Goal: Task Accomplishment & Management: Complete application form

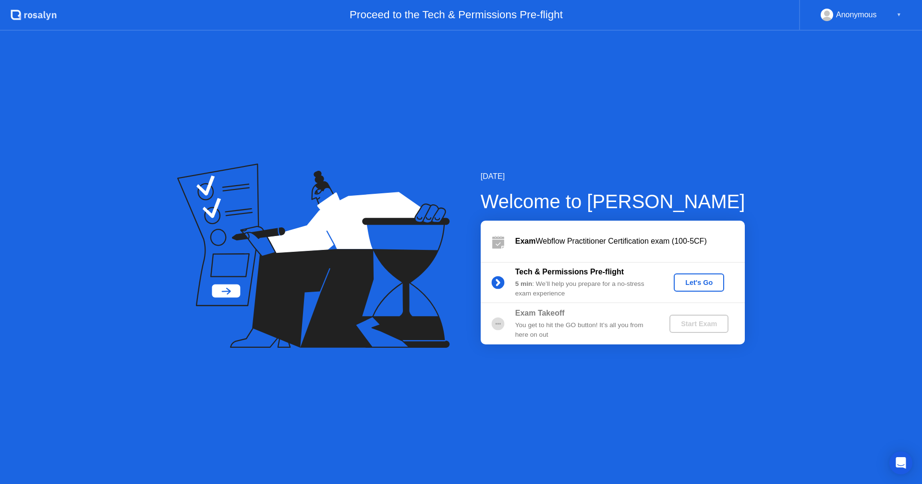
click at [707, 288] on button "Let's Go" at bounding box center [698, 283] width 50 height 18
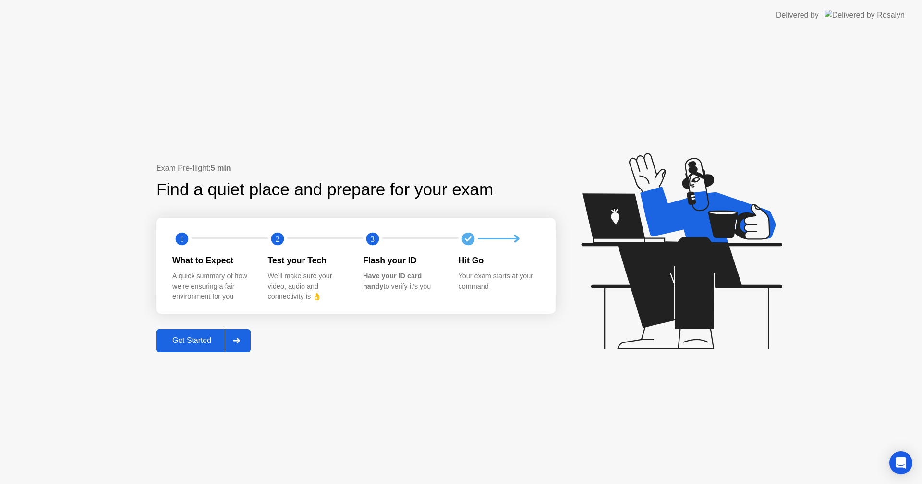
click at [217, 342] on div "Get Started" at bounding box center [192, 340] width 66 height 9
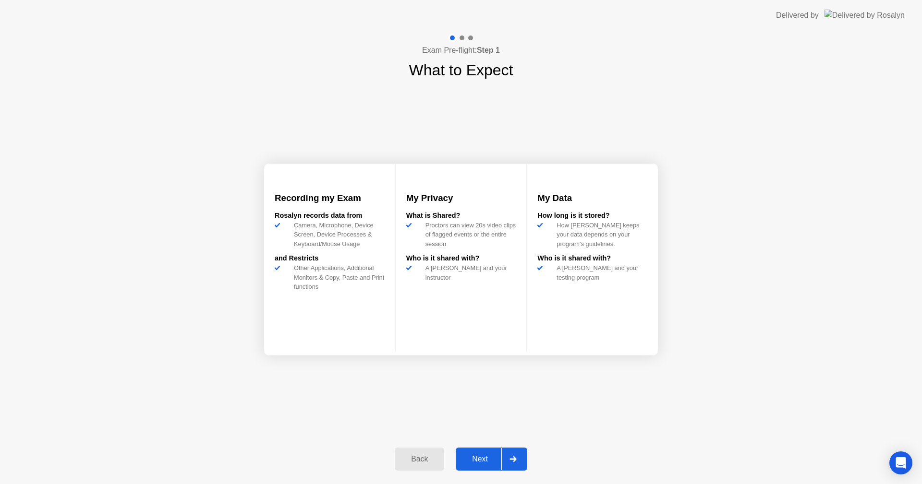
click at [487, 460] on div "Next" at bounding box center [479, 459] width 43 height 9
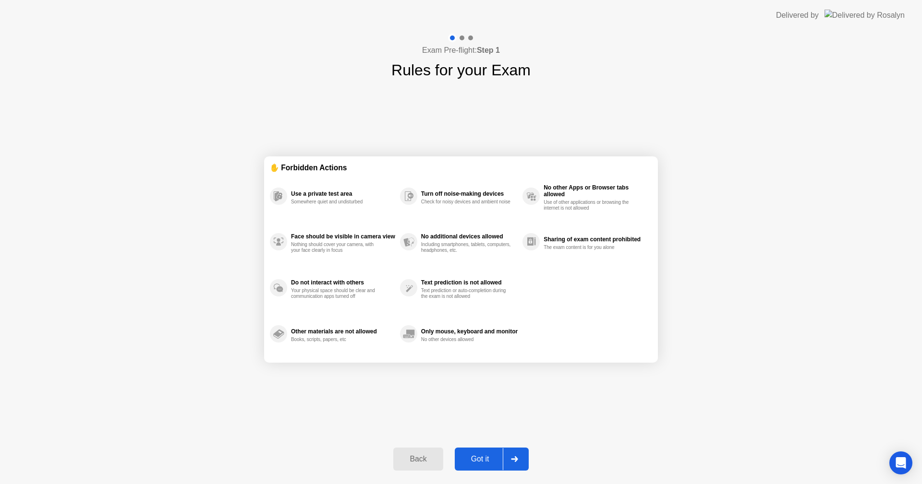
click at [481, 455] on div "Got it" at bounding box center [479, 459] width 45 height 9
select select "Available cameras"
select select "Available speakers"
select select "Available microphones"
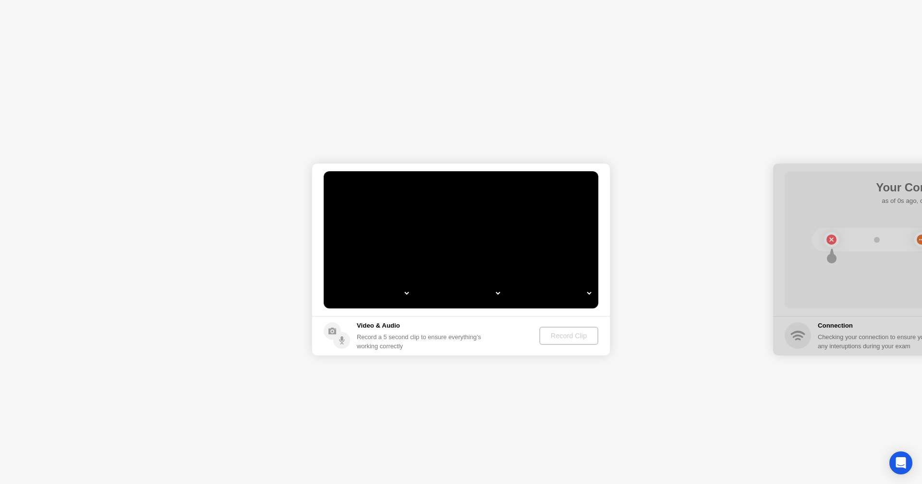
select select "*"
select select "**********"
select select "*******"
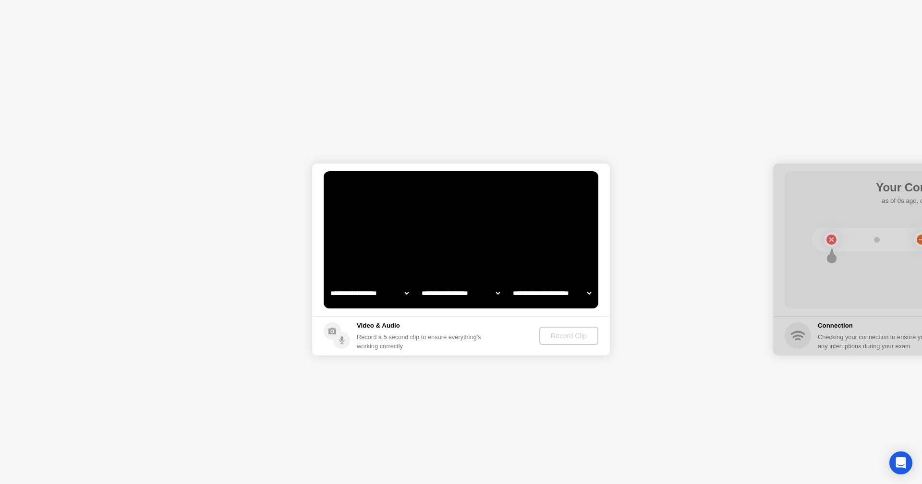
select select "*******"
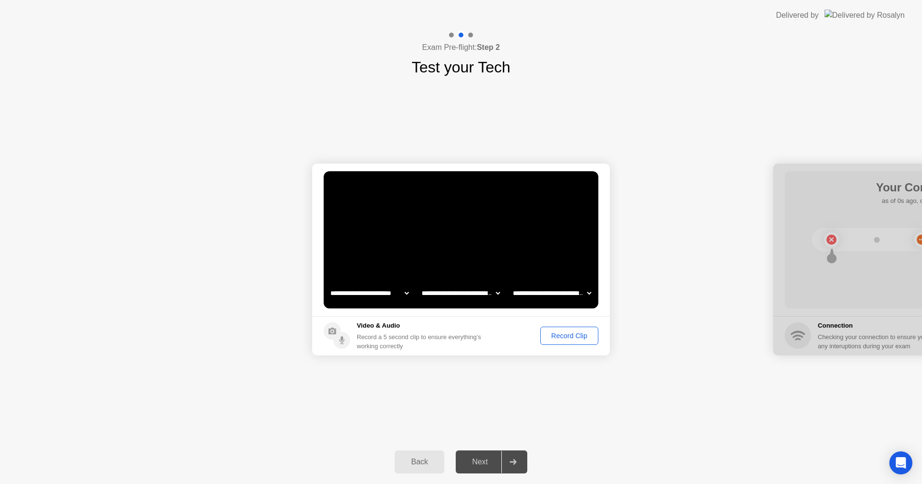
click at [560, 338] on div "Record Clip" at bounding box center [568, 336] width 51 height 8
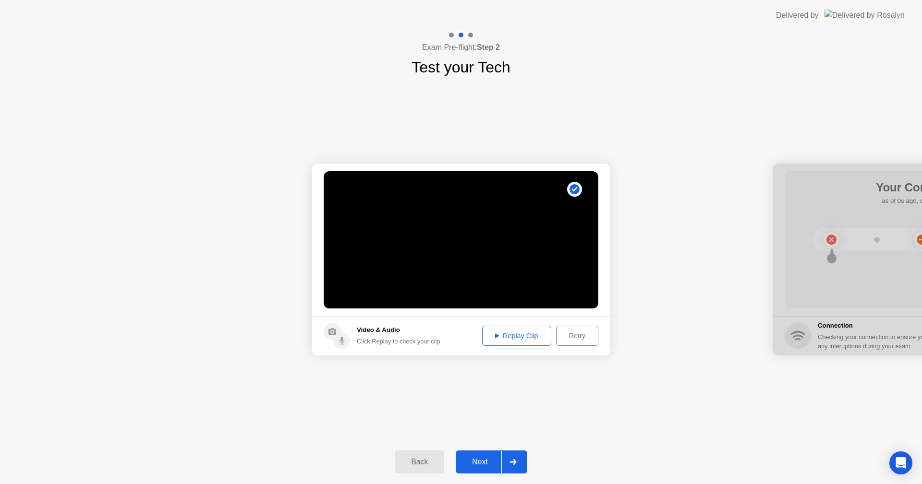
click at [507, 461] on div at bounding box center [512, 462] width 23 height 22
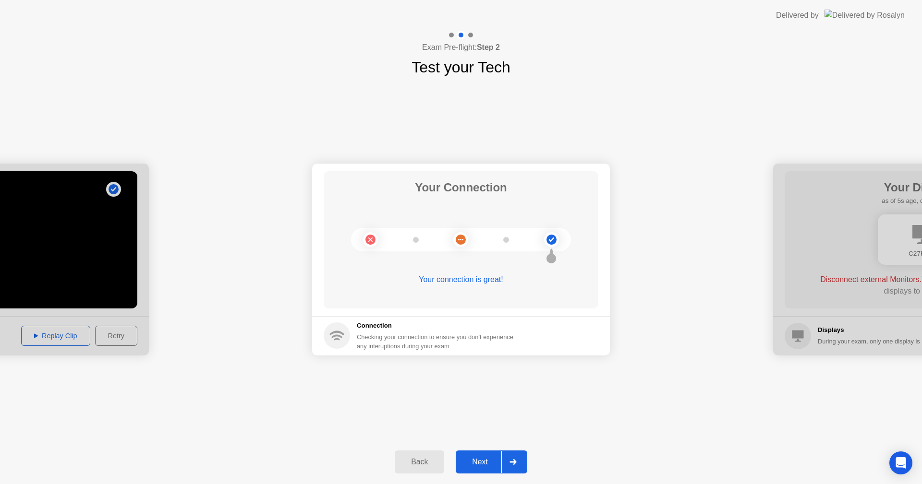
drag, startPoint x: 716, startPoint y: 425, endPoint x: 710, endPoint y: 423, distance: 5.8
click at [716, 425] on div "**********" at bounding box center [461, 259] width 922 height 361
click at [512, 461] on icon at bounding box center [512, 462] width 7 height 6
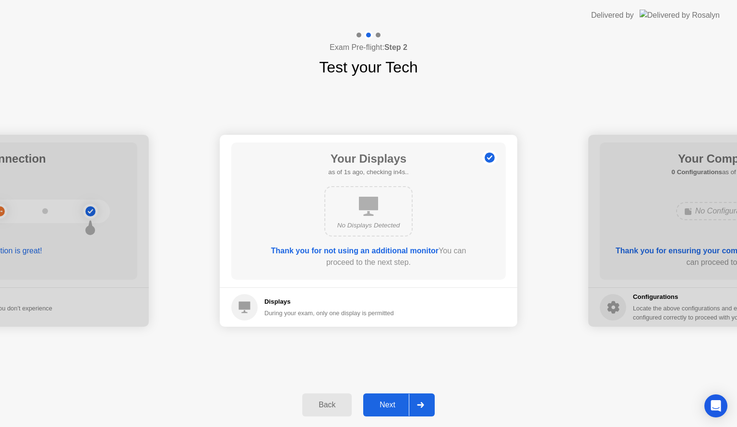
click at [417, 409] on div at bounding box center [420, 405] width 23 height 22
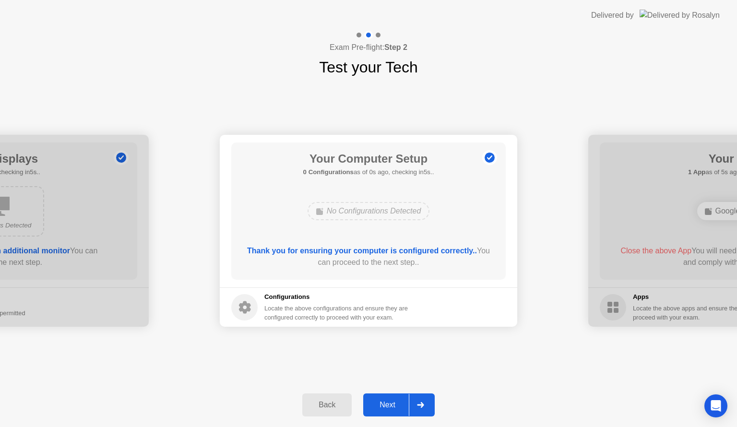
click at [427, 412] on div at bounding box center [420, 405] width 23 height 22
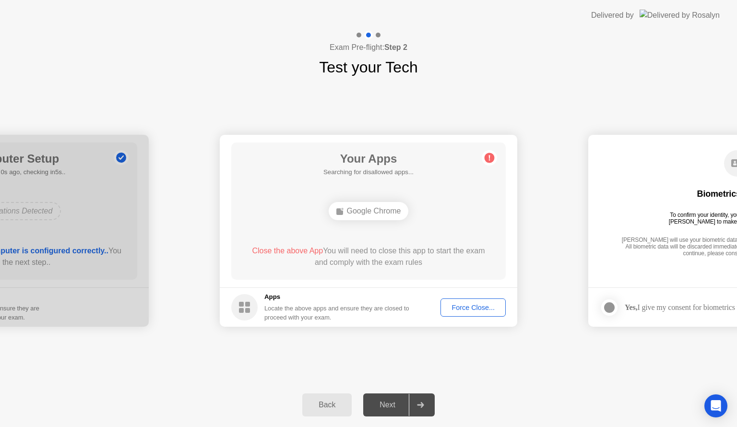
click at [382, 210] on div "Google Chrome" at bounding box center [369, 211] width 80 height 18
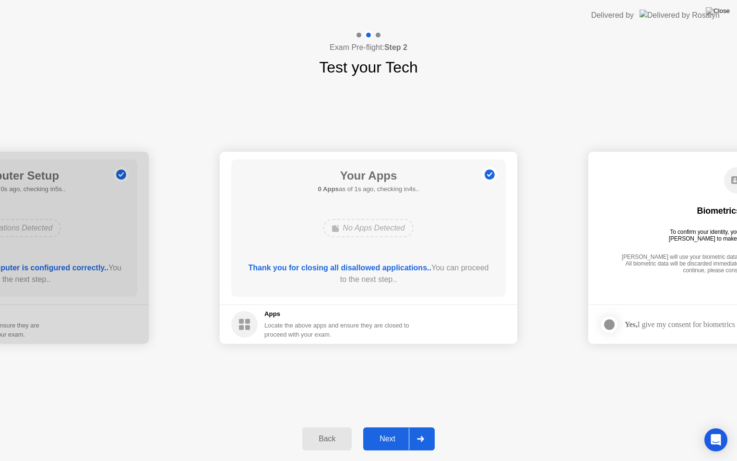
click at [414, 435] on div at bounding box center [420, 439] width 23 height 22
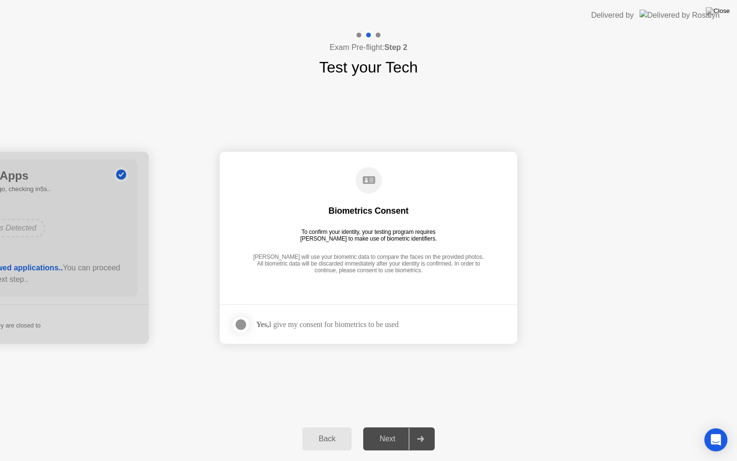
click at [415, 443] on div at bounding box center [420, 439] width 23 height 22
click at [422, 437] on icon at bounding box center [420, 439] width 7 height 6
click at [238, 321] on div at bounding box center [241, 325] width 12 height 12
click at [410, 439] on div at bounding box center [420, 439] width 23 height 22
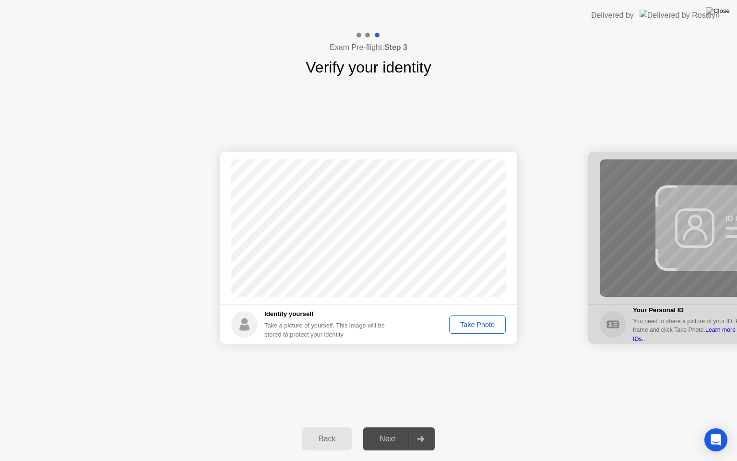
click at [460, 325] on div "Take Photo" at bounding box center [478, 325] width 50 height 8
click at [410, 438] on div at bounding box center [420, 439] width 23 height 22
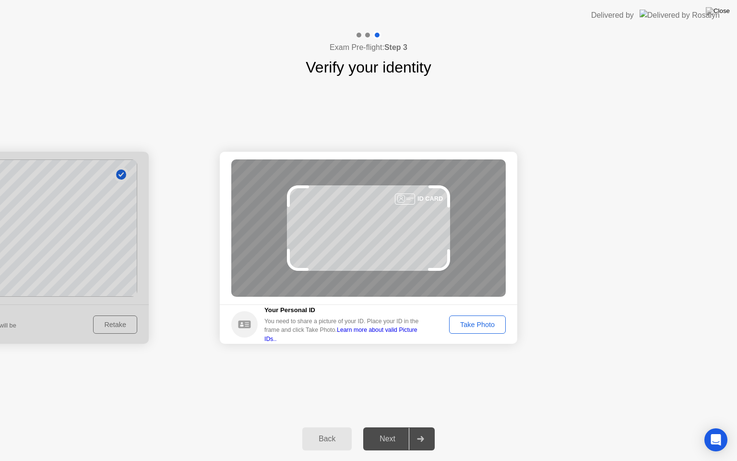
click at [460, 331] on button "Take Photo" at bounding box center [477, 324] width 57 height 18
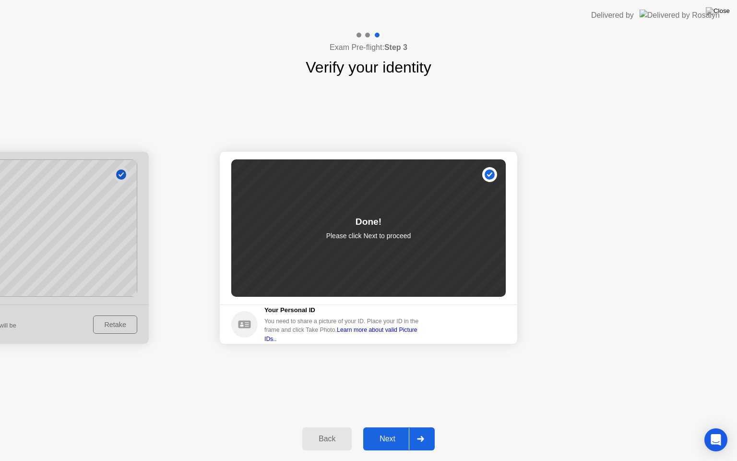
click at [426, 438] on div at bounding box center [420, 439] width 23 height 22
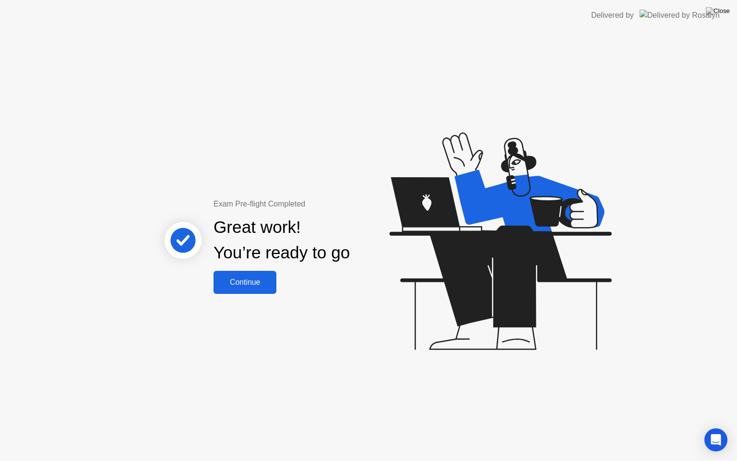
click at [231, 278] on div "Continue" at bounding box center [244, 282] width 57 height 9
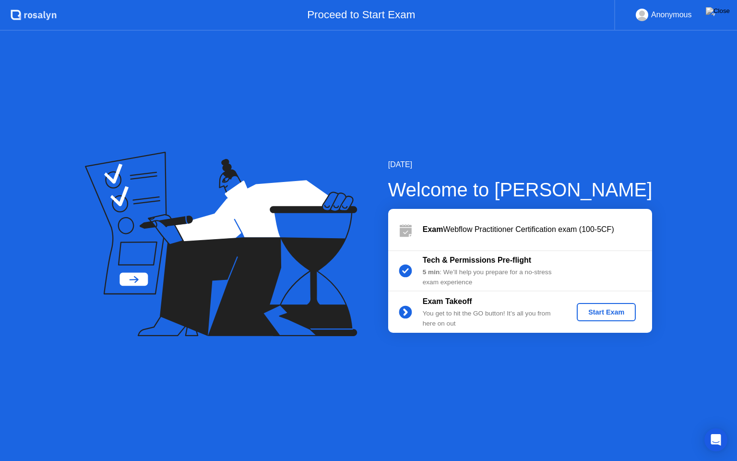
click at [586, 309] on div "Start Exam" at bounding box center [606, 312] width 51 height 8
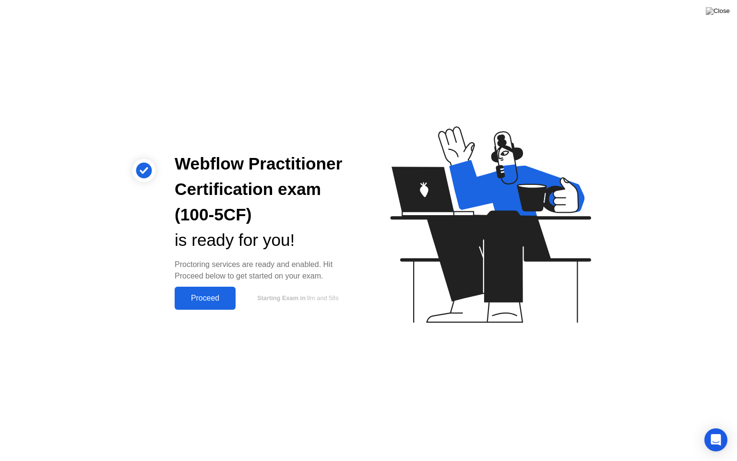
click at [215, 295] on div "Proceed" at bounding box center [205, 298] width 55 height 9
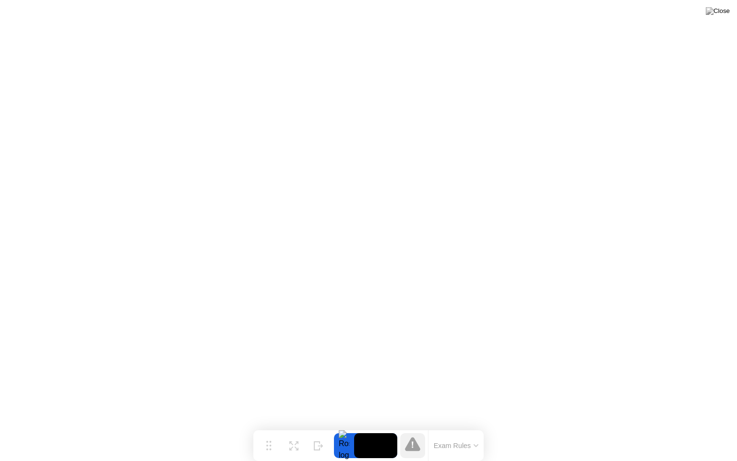
click at [471, 447] on button "Exam Rules" at bounding box center [456, 445] width 51 height 9
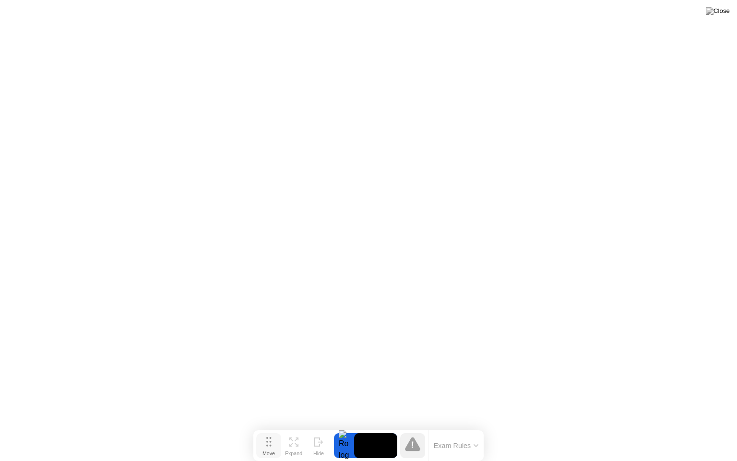
click at [272, 442] on button "Move" at bounding box center [268, 445] width 25 height 25
